Goal: Navigation & Orientation: Find specific page/section

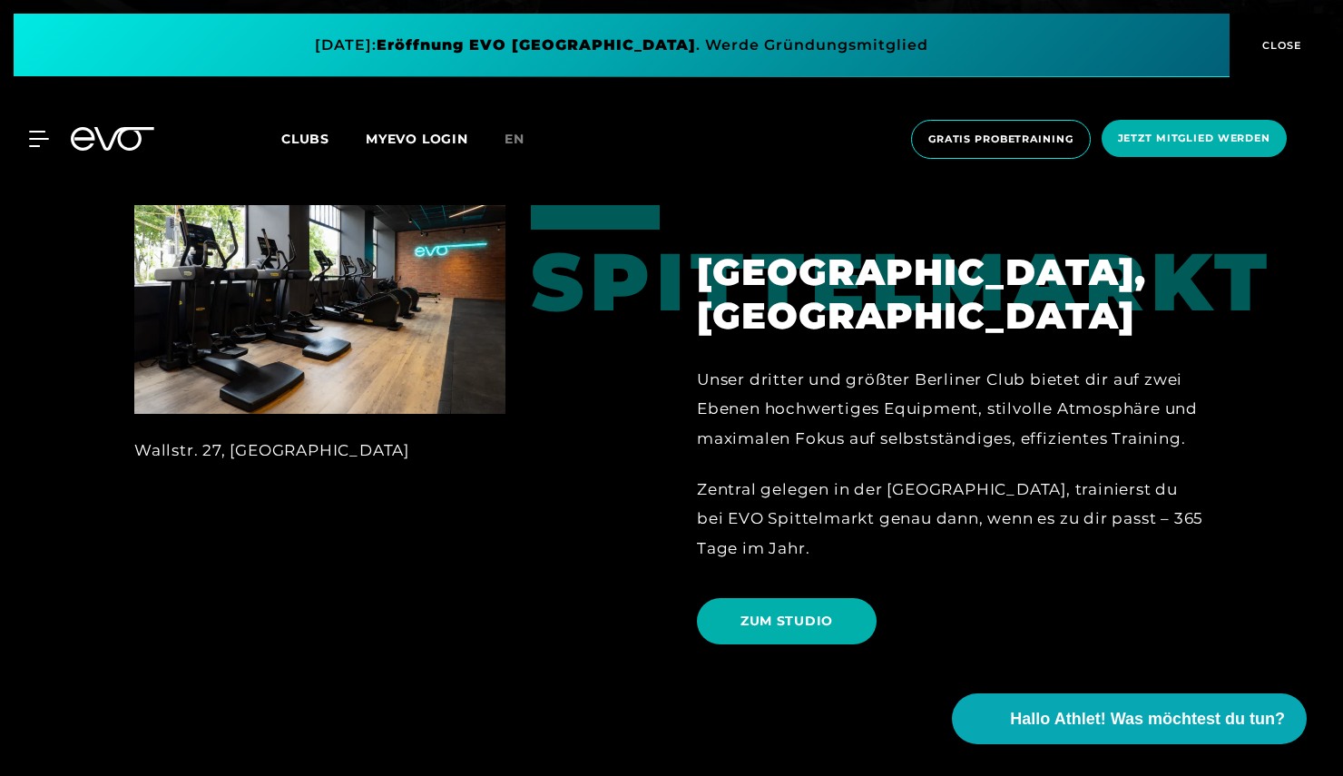
scroll to position [740, 0]
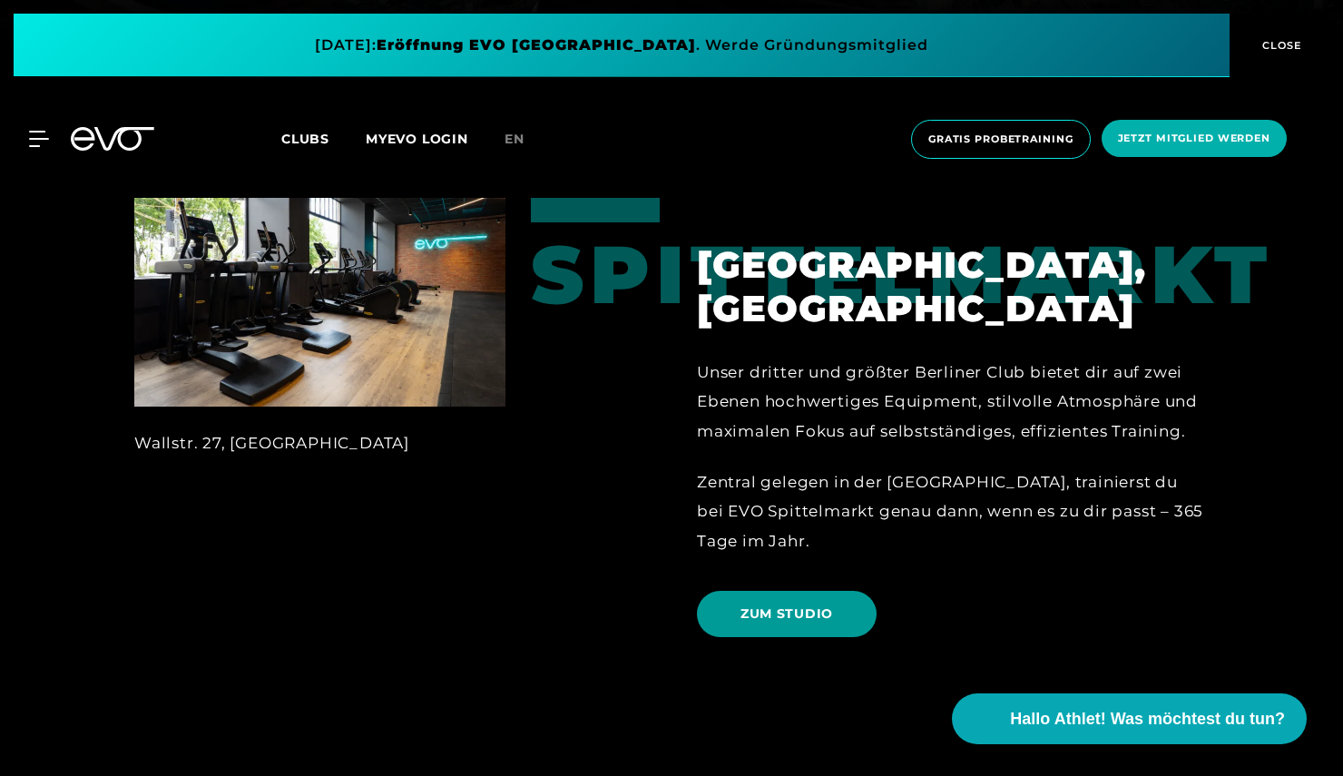
click at [826, 605] on span "ZUM STUDIO" at bounding box center [787, 614] width 93 height 19
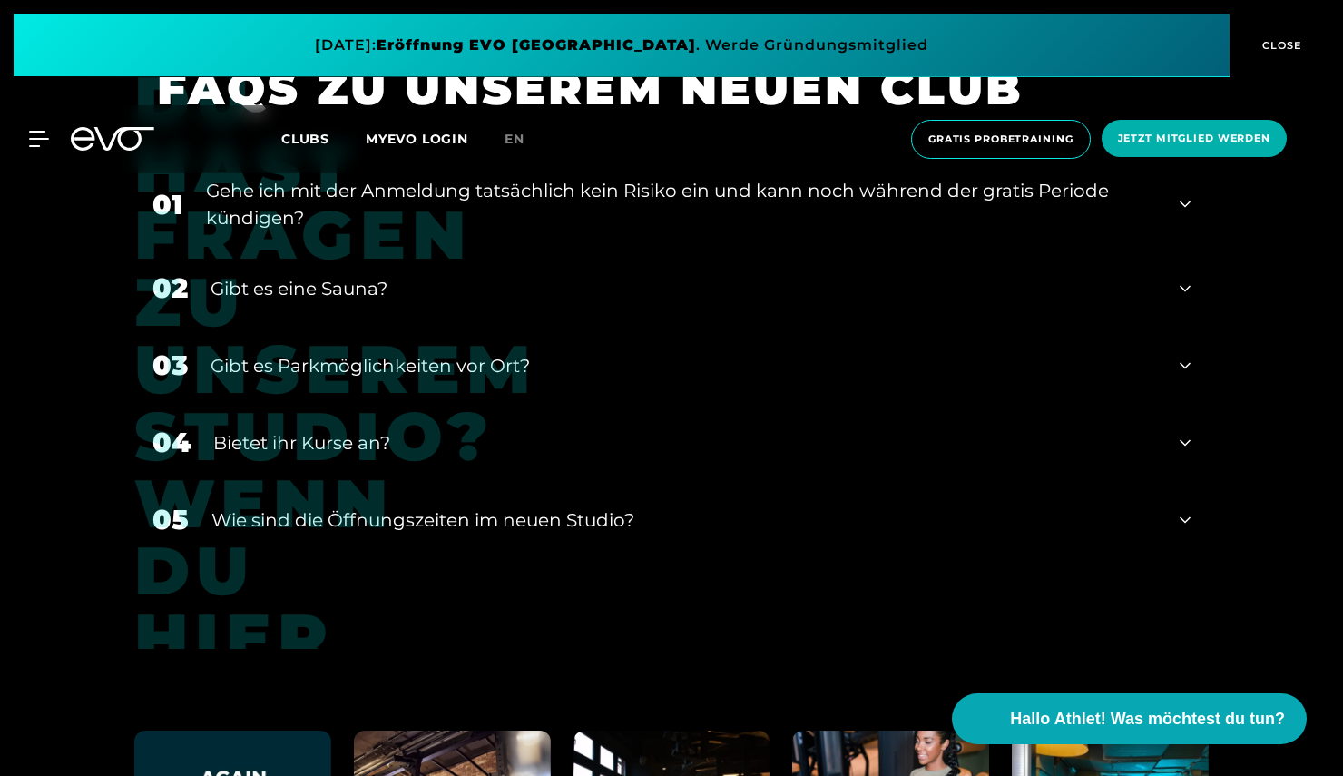
scroll to position [7306, 0]
click at [1180, 436] on icon at bounding box center [1185, 442] width 11 height 22
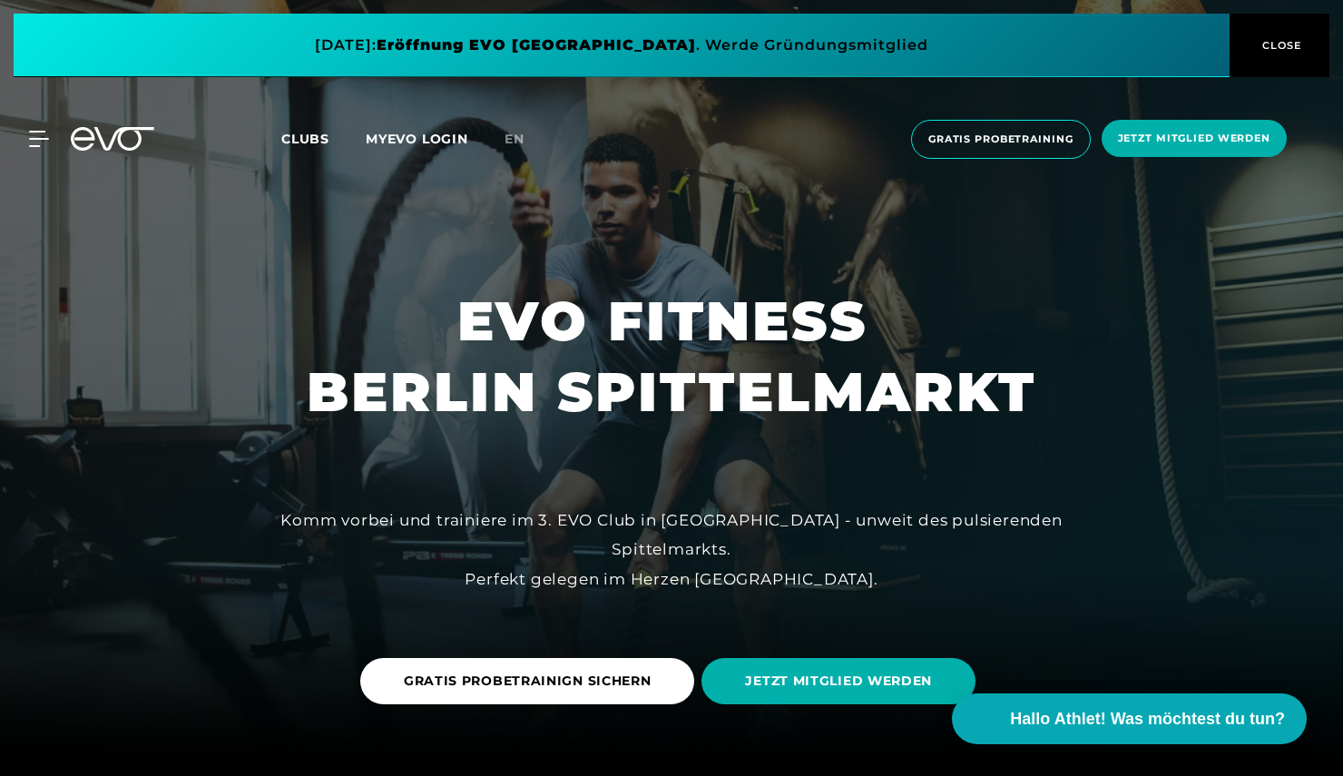
scroll to position [0, 0]
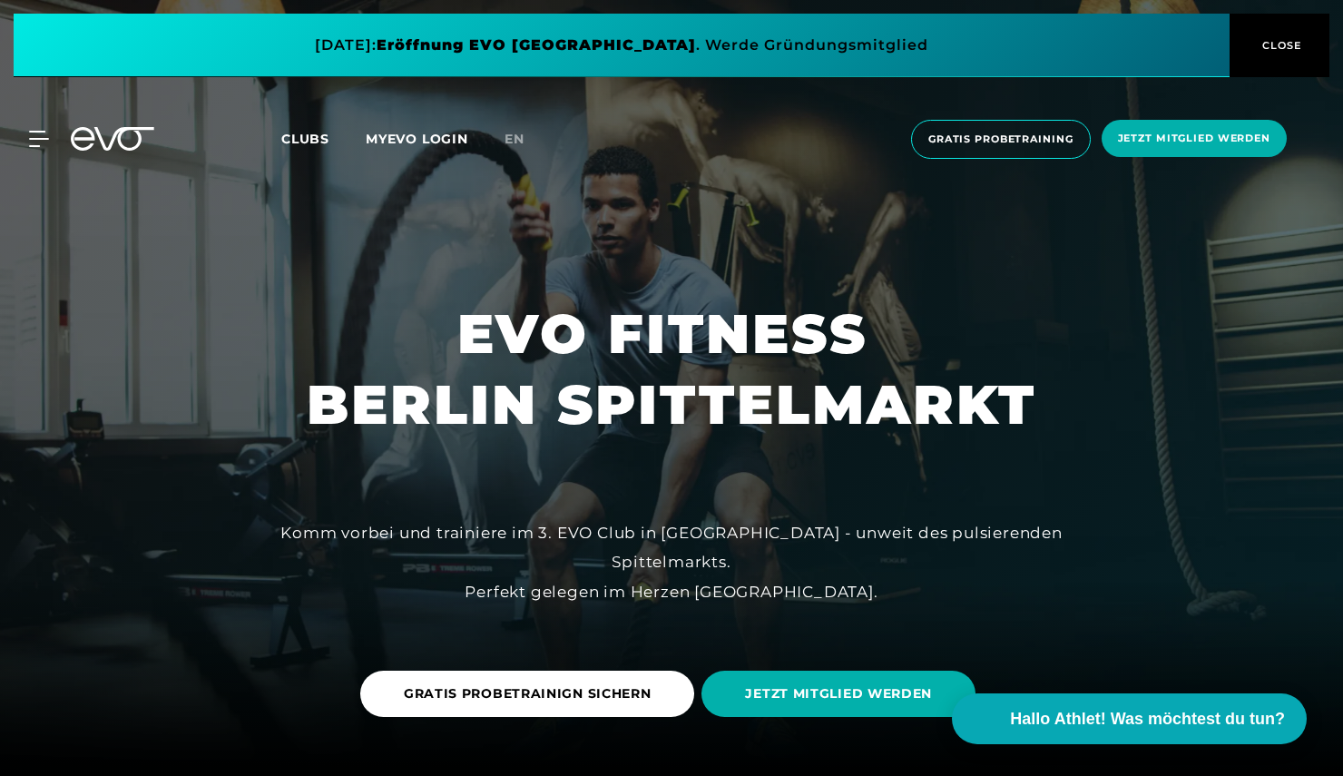
click at [36, 148] on div "MyEVO Login Über EVO Mitgliedschaften Probetraining TAGESPASS EVO Studios [GEOG…" at bounding box center [672, 139] width 1336 height 68
click at [37, 140] on icon at bounding box center [42, 139] width 25 height 15
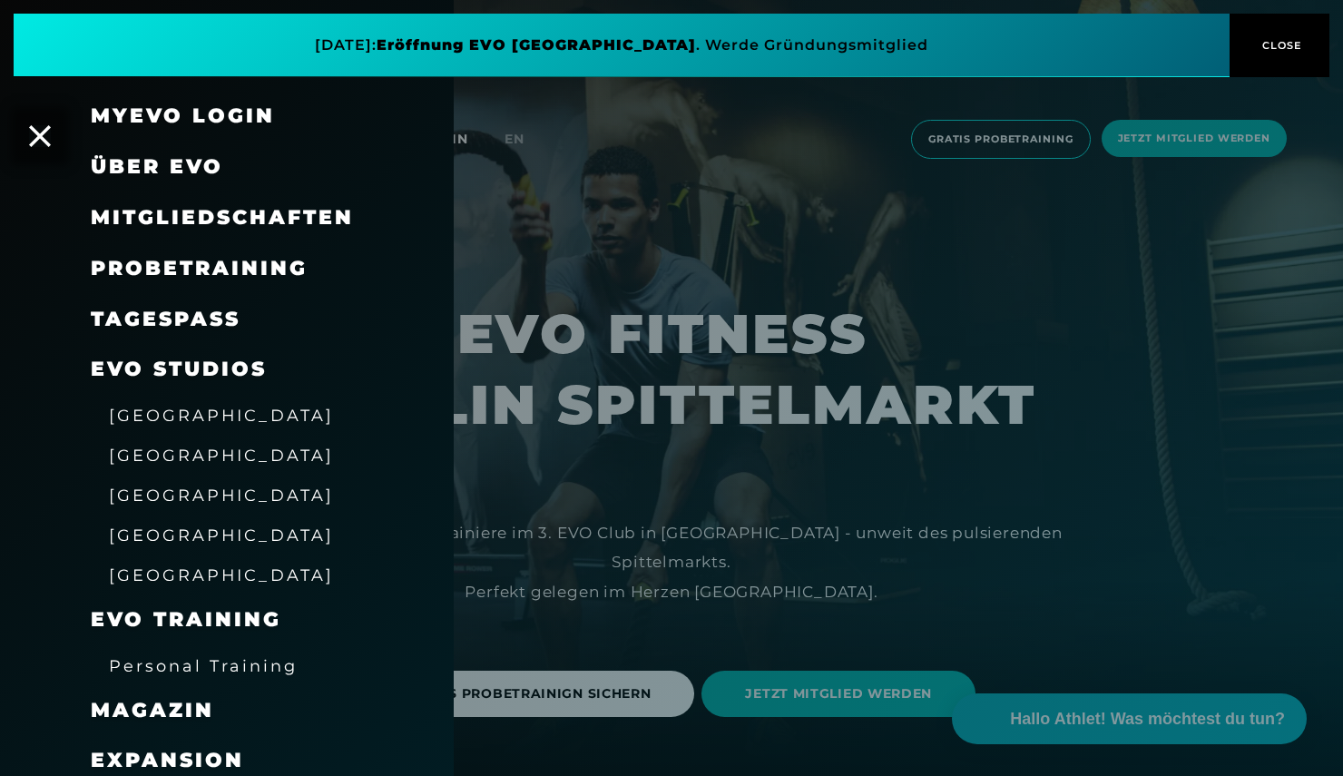
click at [152, 467] on div "[GEOGRAPHIC_DATA]" at bounding box center [221, 454] width 225 height 29
click at [149, 458] on span "[GEOGRAPHIC_DATA]" at bounding box center [221, 455] width 225 height 19
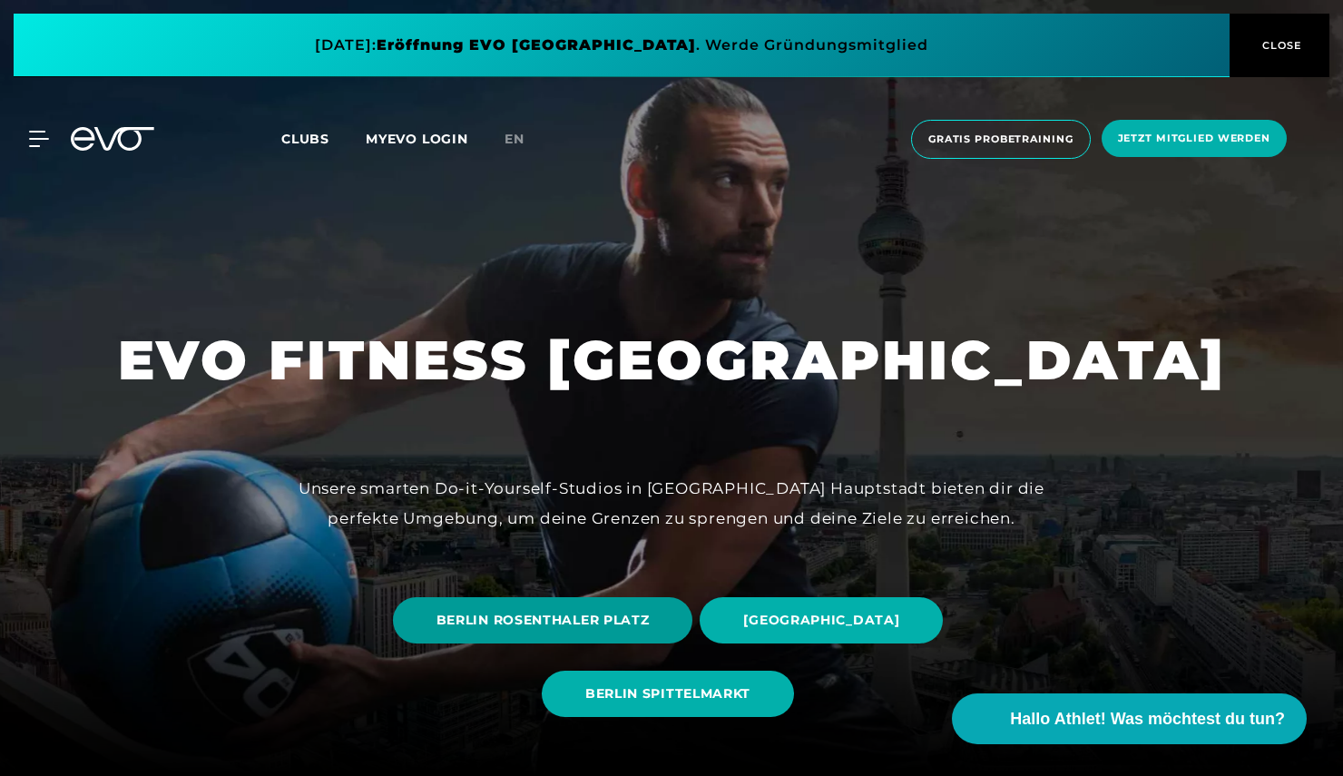
click at [652, 628] on span "BERLIN ROSENTHALER PLATZ" at bounding box center [543, 620] width 300 height 46
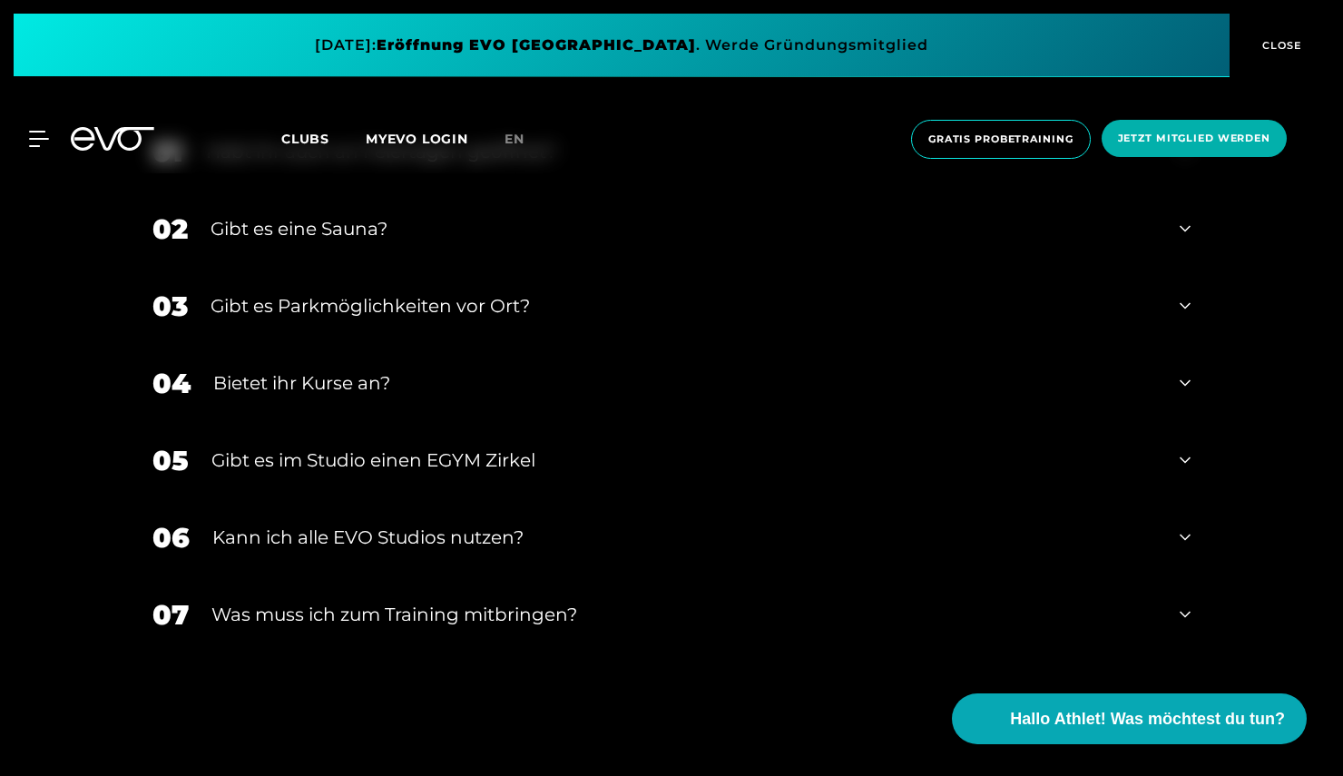
scroll to position [6757, 0]
click at [1181, 386] on icon at bounding box center [1185, 381] width 11 height 22
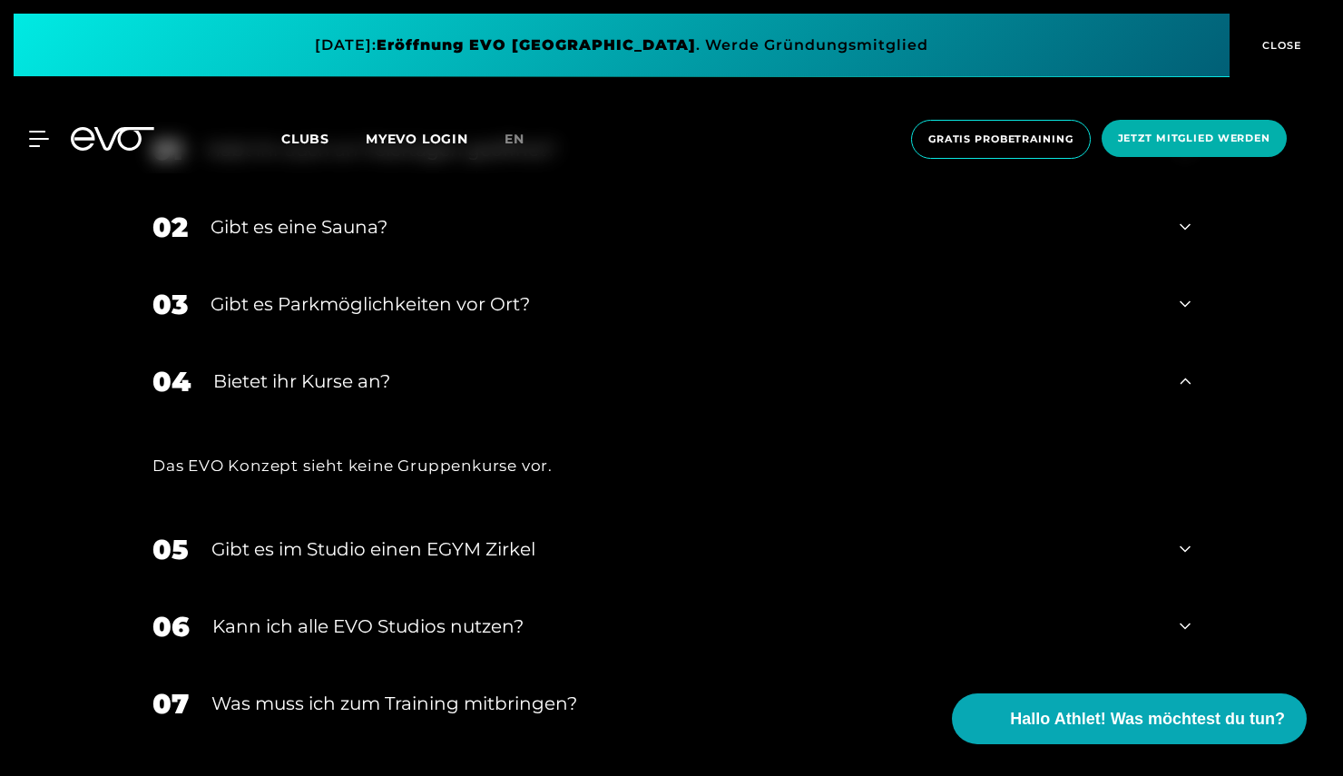
click at [1181, 386] on icon at bounding box center [1185, 381] width 11 height 22
